Goal: Navigation & Orientation: Go to known website

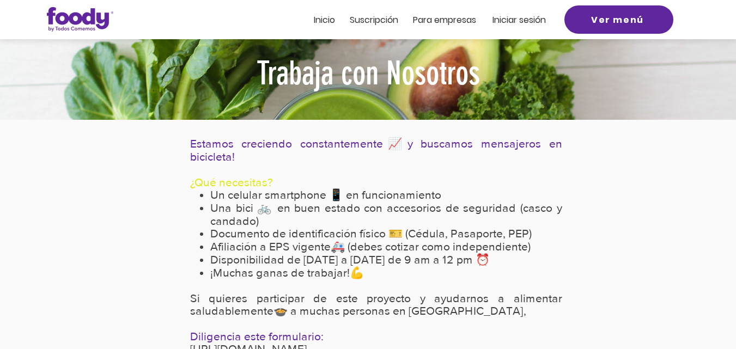
click at [324, 21] on span "Inicio" at bounding box center [324, 20] width 21 height 13
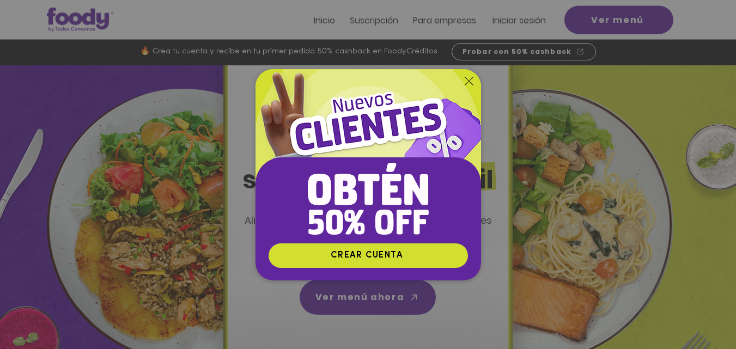
click at [466, 78] on icon "Volver al sitio" at bounding box center [469, 81] width 9 height 9
